Goal: Information Seeking & Learning: Learn about a topic

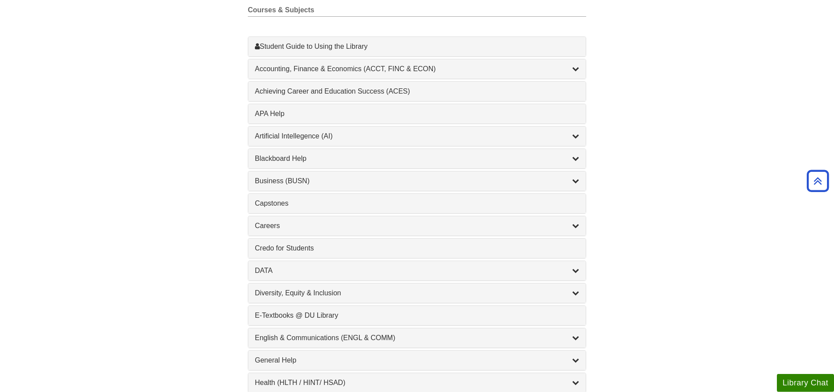
scroll to position [269, 0]
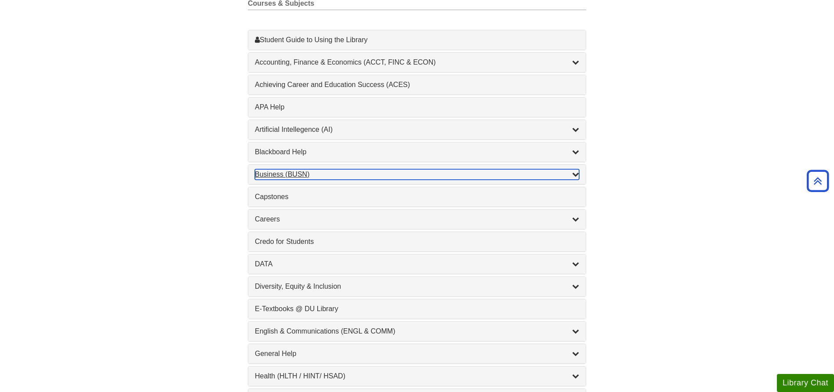
click at [267, 173] on div "Business (BUSN) , 9 guides" at bounding box center [417, 174] width 324 height 11
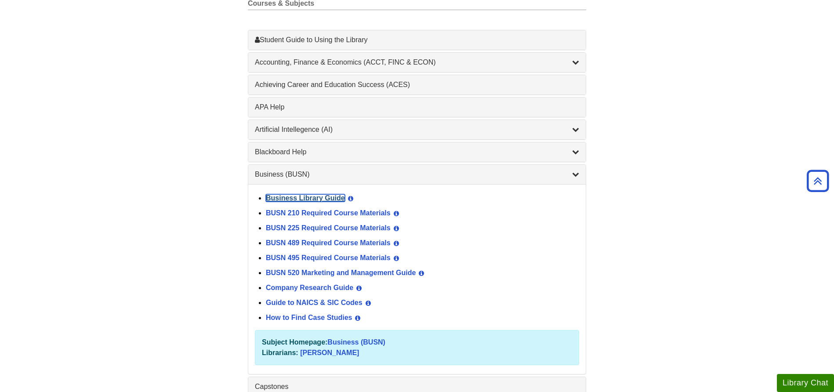
click at [301, 199] on link "Business Library Guide" at bounding box center [305, 197] width 79 height 7
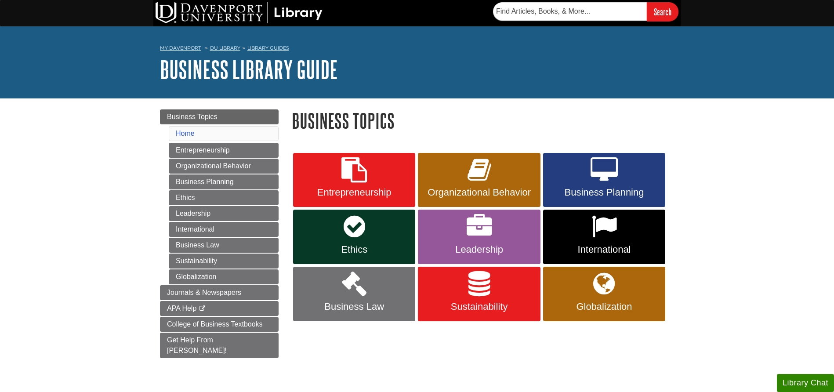
click at [233, 350] on div "Menu Business Topics Home Entrepreneurship Organizational Behavior Business Pla…" at bounding box center [219, 244] width 132 height 271
click at [238, 341] on link "Get Help From Emily!" at bounding box center [219, 345] width 119 height 25
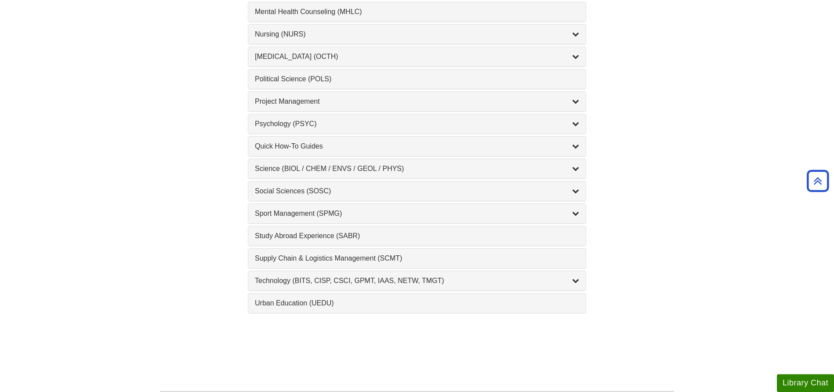
scroll to position [896, 0]
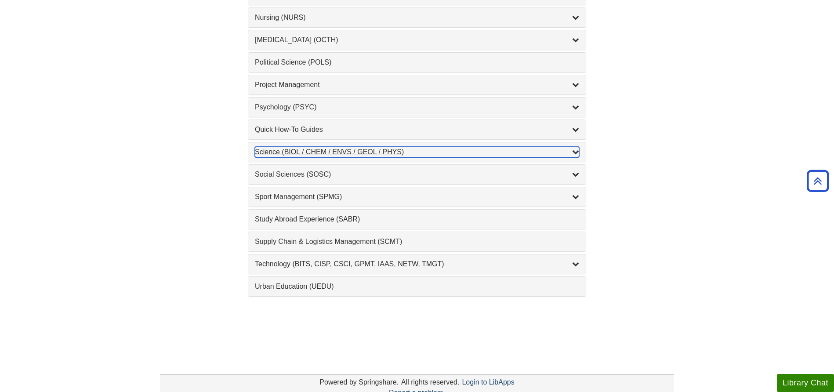
click at [355, 155] on div "Science (BIOL / CHEM / ENVS / GEOL / PHYS) , 7 guides" at bounding box center [417, 152] width 324 height 11
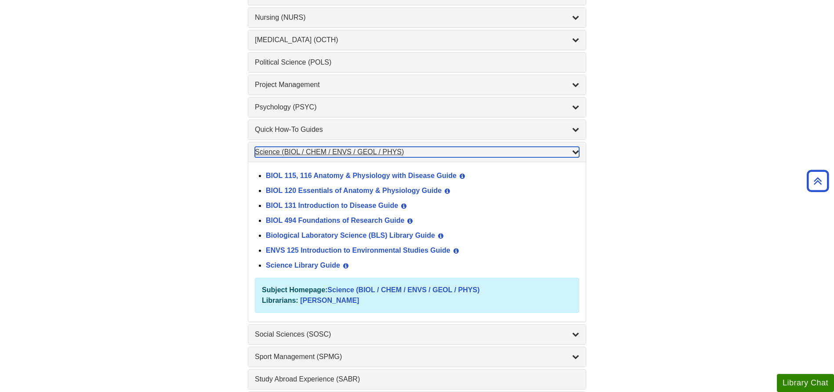
click at [519, 156] on div "Science (BIOL / CHEM / ENVS / GEOL / PHYS) , 7 guides" at bounding box center [417, 152] width 324 height 11
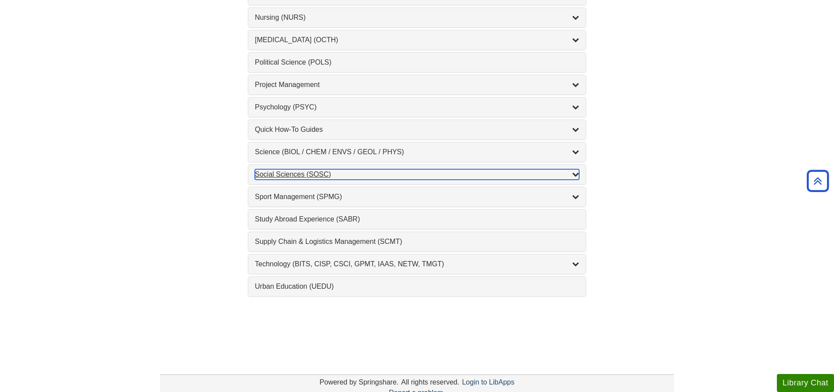
click at [498, 174] on div "Social Sciences (SOSC) , 5 guides" at bounding box center [417, 174] width 324 height 11
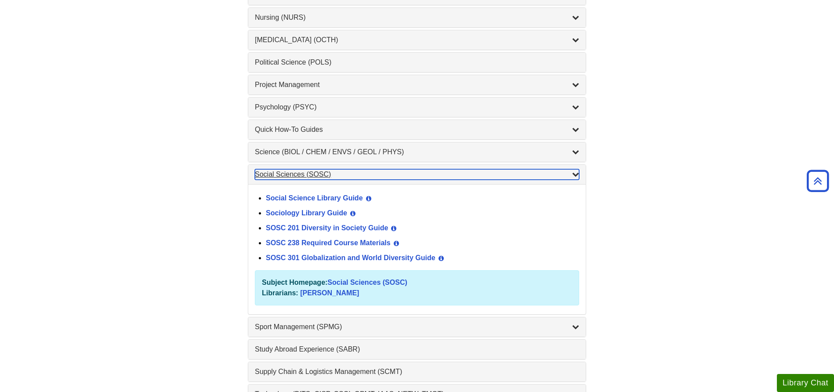
click at [498, 174] on div "Social Sciences (SOSC) , 5 guides" at bounding box center [417, 174] width 324 height 11
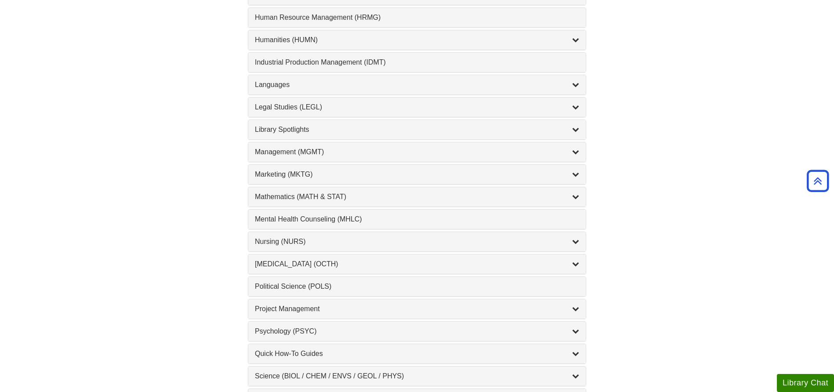
scroll to position [493, 0]
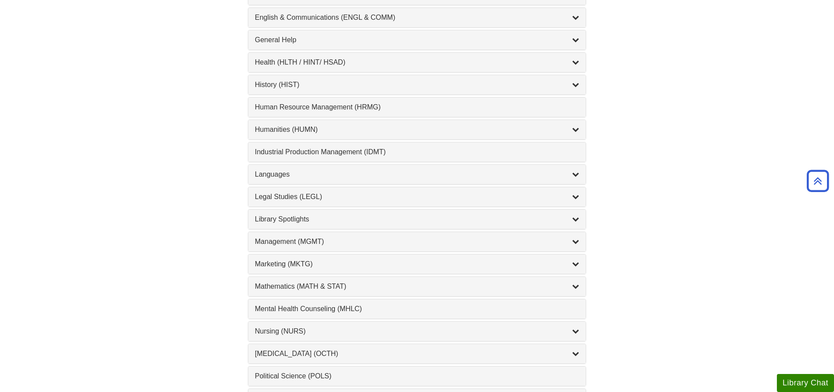
scroll to position [762, 0]
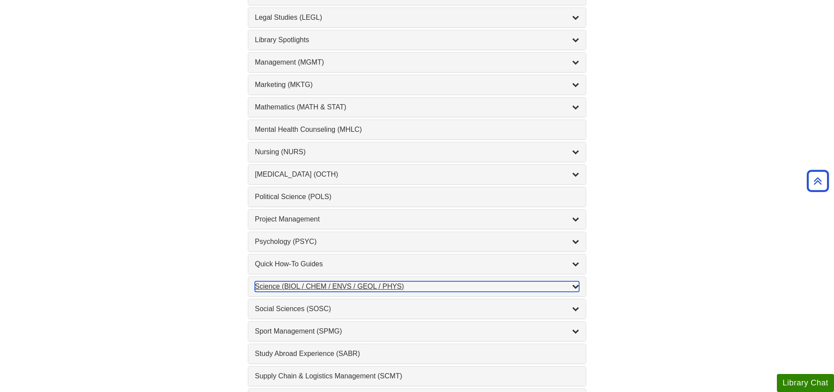
click at [292, 290] on div "Science (BIOL / CHEM / ENVS / GEOL / PHYS) , 8 guides" at bounding box center [417, 286] width 324 height 11
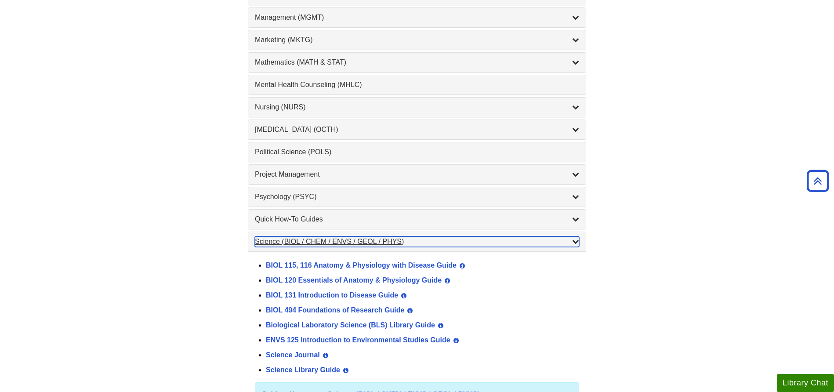
scroll to position [852, 0]
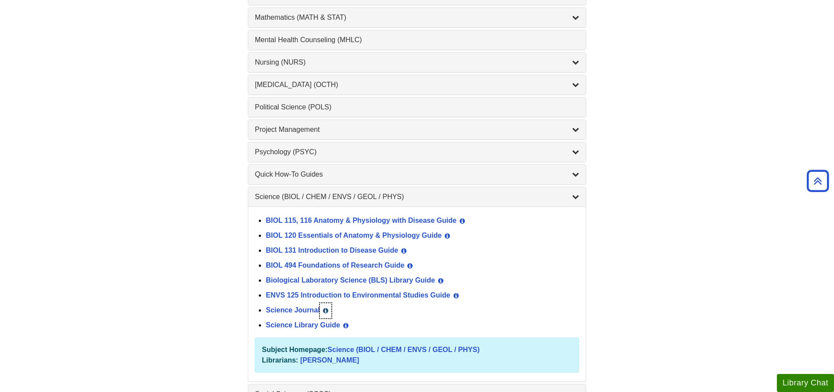
click at [328, 311] on button "View Guide Info" at bounding box center [325, 310] width 11 height 15
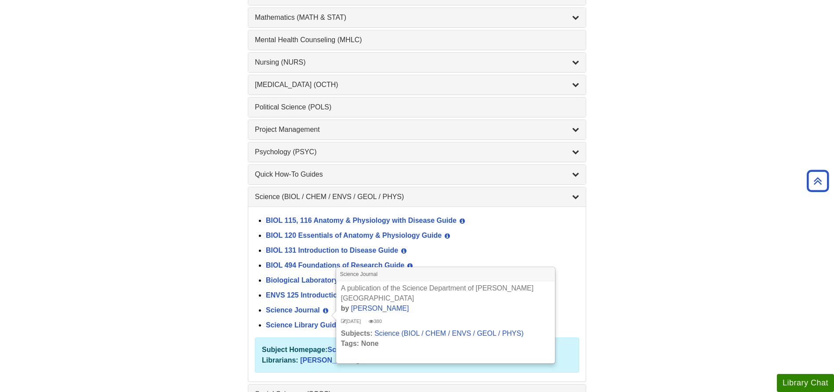
click at [278, 308] on link "Science Journal" at bounding box center [293, 309] width 54 height 7
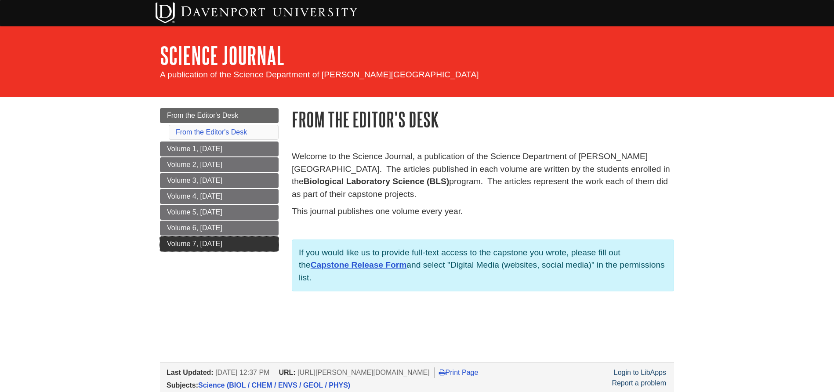
click at [274, 250] on link "Volume 7, [DATE]" at bounding box center [219, 243] width 119 height 15
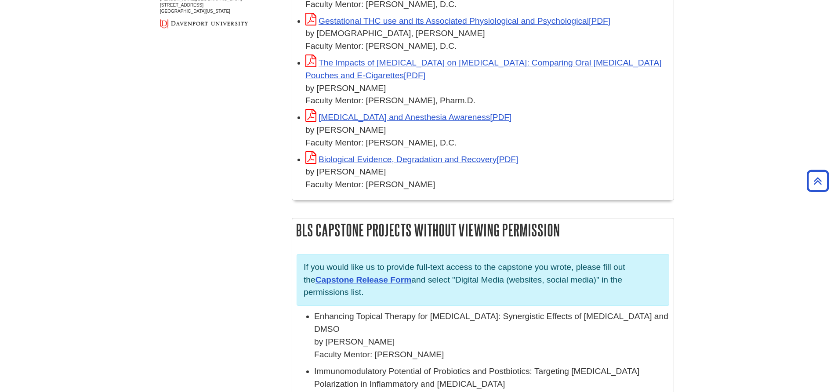
scroll to position [493, 0]
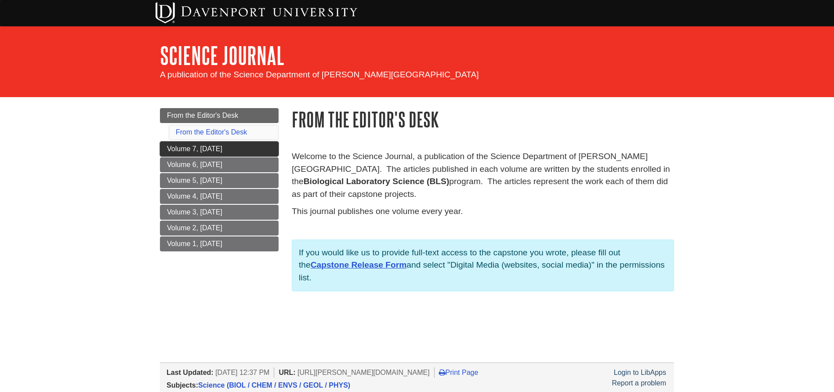
click at [170, 153] on link "Volume 7, [DATE]" at bounding box center [219, 148] width 119 height 15
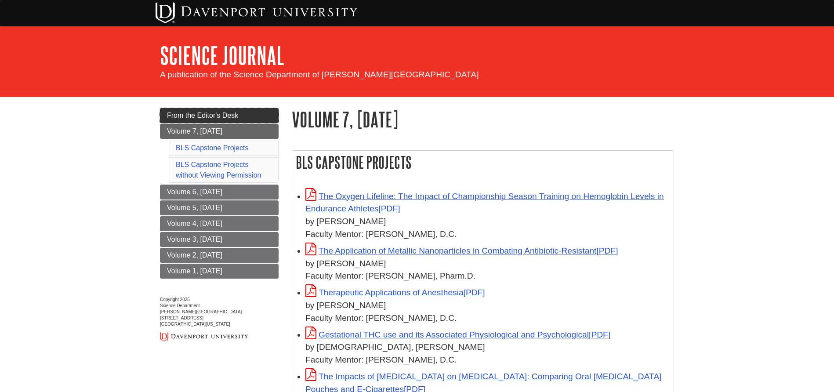
click at [174, 116] on span "From the Editor's Desk" at bounding box center [202, 115] width 71 height 7
